Goal: Task Accomplishment & Management: Manage account settings

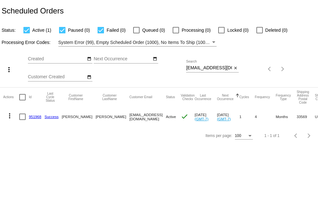
click at [186, 70] on div "Aug Jan Feb Mar Apr Su Mo" at bounding box center [107, 69] width 158 height 36
click at [268, 64] on div "more_vert Aug Jan Feb Mar [DATE]" at bounding box center [159, 67] width 318 height 41
paste input "[EMAIL_ADDRESS][DOMAIN_NAME]"
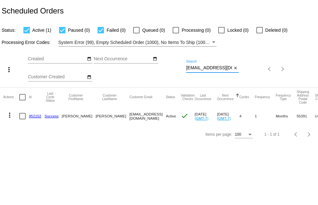
type input "[EMAIL_ADDRESS][DOMAIN_NAME]"
click at [9, 114] on mat-icon "more_vert" at bounding box center [10, 115] width 8 height 8
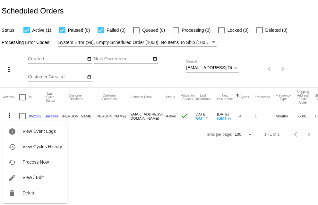
click at [8, 115] on div "info View Event Logs history View Cycles History cached Process Now edit View /…" at bounding box center [35, 156] width 64 height 94
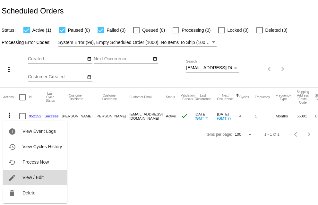
click at [28, 178] on span "View / Edit" at bounding box center [32, 177] width 21 height 5
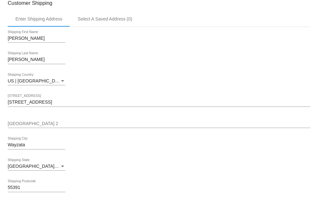
scroll to position [32, 0]
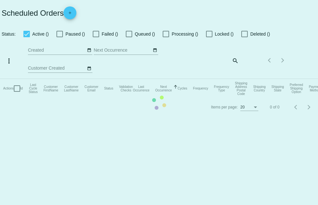
checkbox input "true"
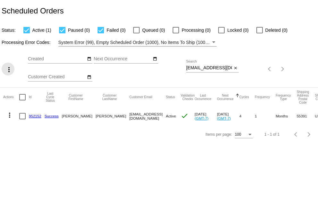
click at [9, 70] on mat-icon "more_vert" at bounding box center [9, 70] width 8 height 8
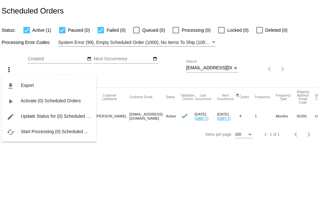
click at [53, 181] on div at bounding box center [159, 102] width 318 height 205
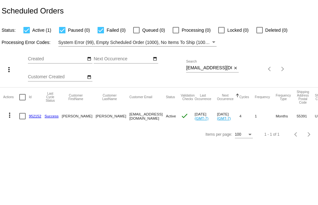
click at [9, 113] on mat-icon "more_vert" at bounding box center [10, 115] width 8 height 8
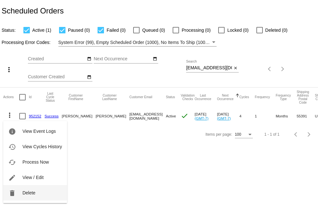
click at [31, 191] on span "Delete" at bounding box center [28, 192] width 13 height 5
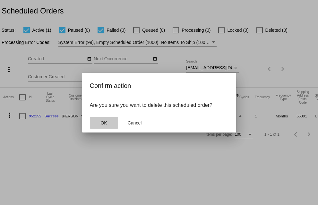
click at [109, 123] on button "OK" at bounding box center [104, 123] width 28 height 12
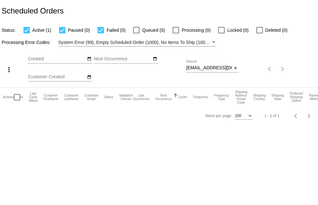
click at [258, 30] on div at bounding box center [260, 30] width 6 height 6
click at [260, 33] on input "Deleted (0)" at bounding box center [260, 33] width 0 height 0
checkbox input "true"
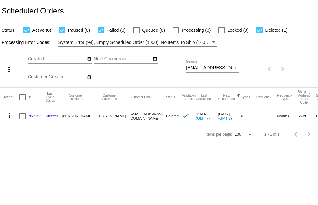
click at [28, 144] on div "Items per page: 100 1 - 1 of 1" at bounding box center [159, 135] width 318 height 18
